Goal: Find specific page/section: Find specific page/section

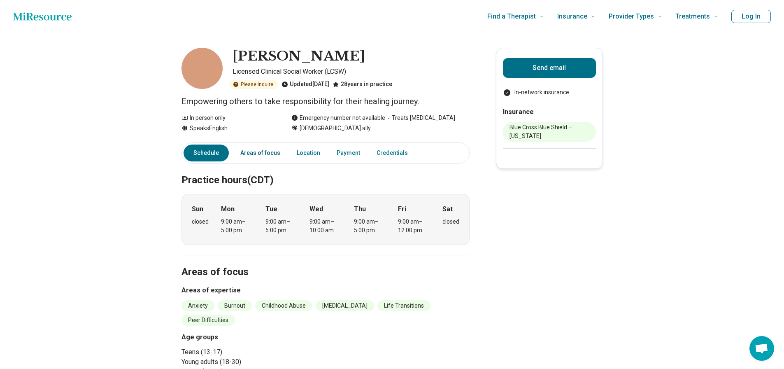
click at [261, 153] on link "Areas of focus" at bounding box center [261, 153] width 50 height 17
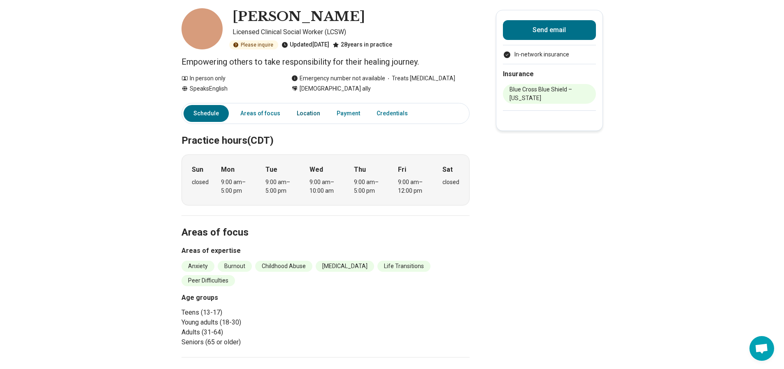
click at [303, 112] on link "Location" at bounding box center [308, 113] width 33 height 17
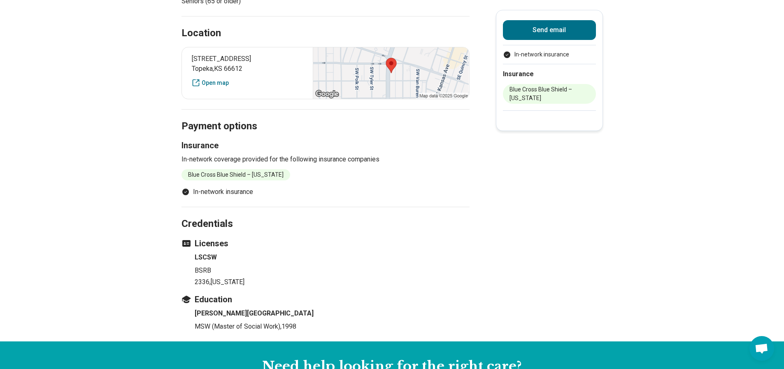
scroll to position [392, 0]
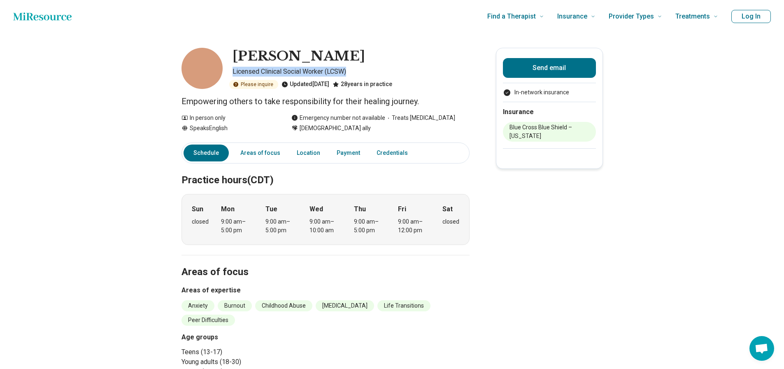
drag, startPoint x: 234, startPoint y: 68, endPoint x: 354, endPoint y: 71, distance: 120.3
click at [354, 71] on div "Tina Bugg Licensed Clinical Social Worker (LCSW) Please inquire Updated 13 days…" at bounding box center [326, 68] width 288 height 41
copy p "Licensed Clinical Social Worker (LCSW)"
